Goal: Navigation & Orientation: Find specific page/section

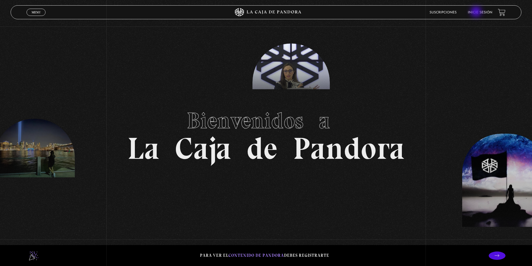
click at [477, 12] on link "Inicie sesión" at bounding box center [480, 12] width 25 height 3
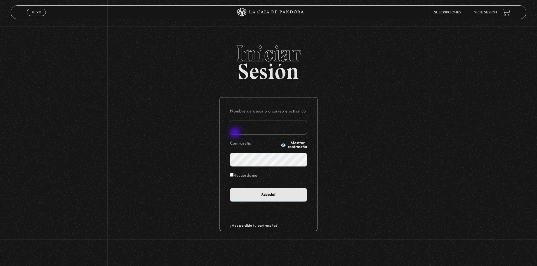
click at [240, 131] on input "Nombre de usuario o correo electrónico" at bounding box center [268, 128] width 77 height 14
type input "[EMAIL_ADDRESS][DOMAIN_NAME]"
click at [230, 188] on input "Acceder" at bounding box center [268, 195] width 77 height 14
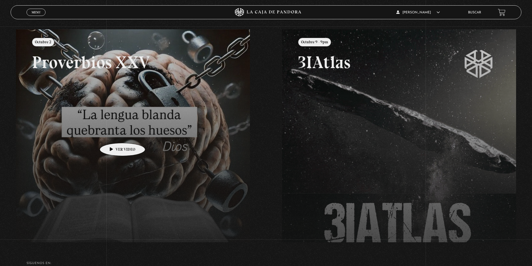
scroll to position [56, 0]
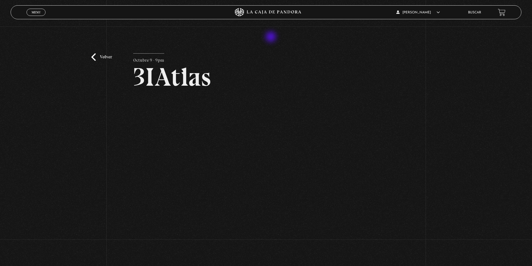
click at [272, 37] on div "Volver Octubre 9 - 9pm 3IAtlas" at bounding box center [266, 143] width 532 height 233
